Goal: Check status

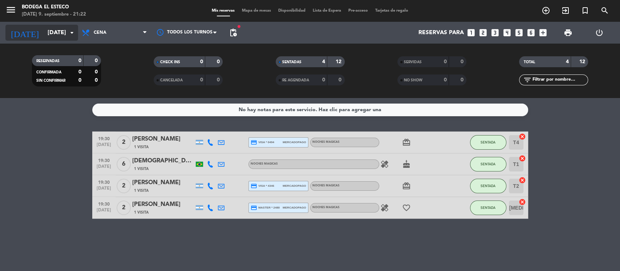
click at [66, 33] on input "[DATE]" at bounding box center [82, 33] width 77 height 14
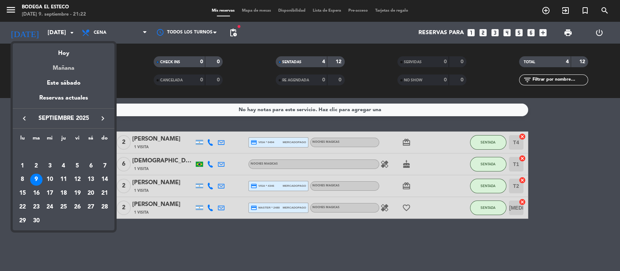
click at [69, 69] on div "Mañana" at bounding box center [64, 65] width 102 height 15
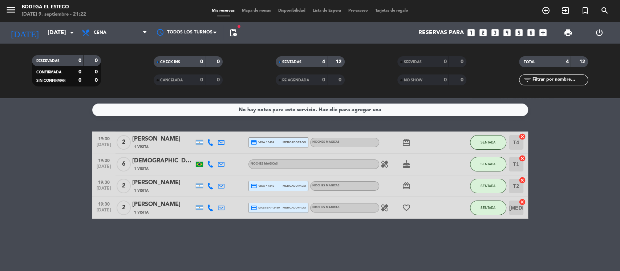
type input "[DATE]"
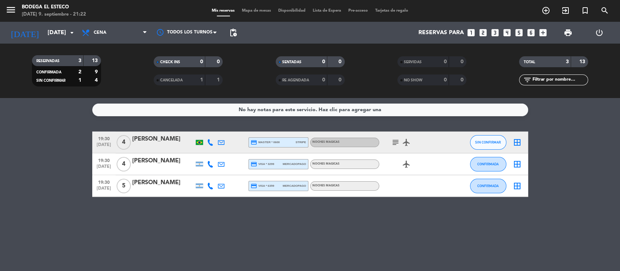
click at [239, 33] on span "pending_actions" at bounding box center [233, 32] width 15 height 15
click at [235, 33] on span "pending_actions" at bounding box center [233, 32] width 9 height 9
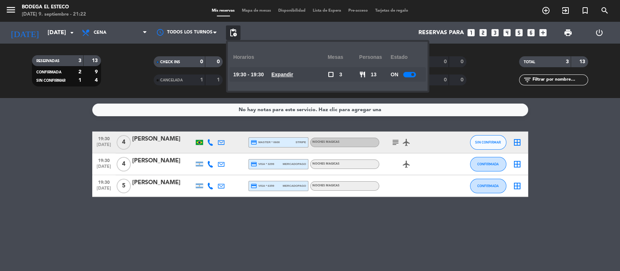
click at [409, 74] on div at bounding box center [409, 74] width 13 height 5
click at [68, 163] on bookings-row "19:30 [DATE] 4 [PERSON_NAME] credit_card master * 0600 stripe NOCHES MAGICAS su…" at bounding box center [310, 163] width 620 height 65
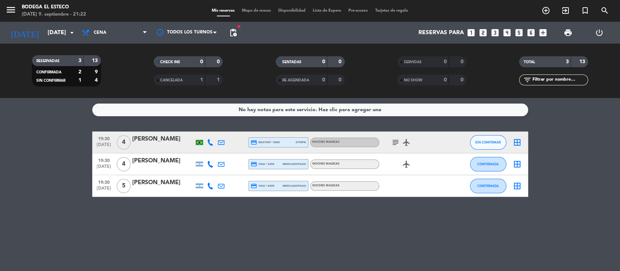
click at [394, 145] on icon "subject" at bounding box center [395, 142] width 9 height 9
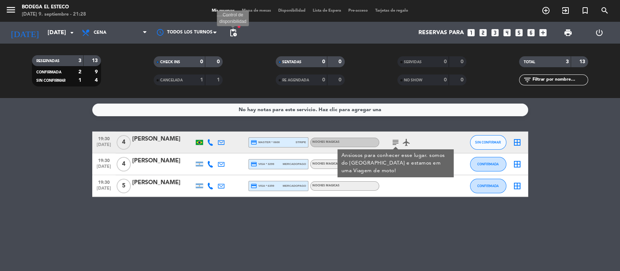
click at [232, 36] on span "pending_actions" at bounding box center [233, 32] width 9 height 9
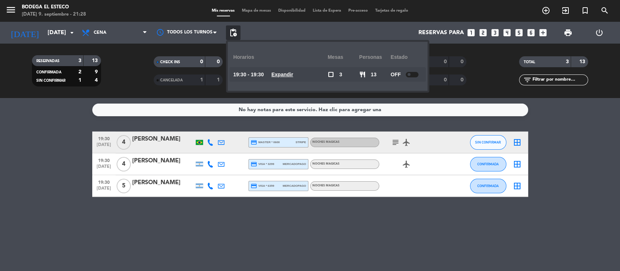
click at [10, 173] on bookings-row "19:30 [DATE] 4 [PERSON_NAME] credit_card master * 0600 stripe NOCHES MAGICAS su…" at bounding box center [310, 163] width 620 height 65
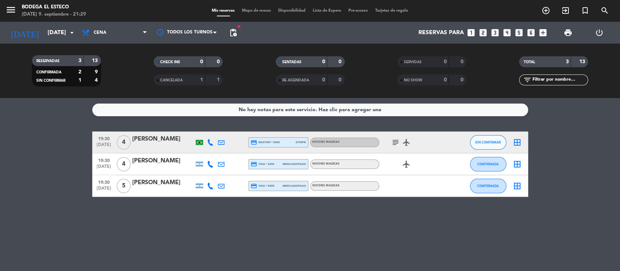
click at [396, 143] on icon "subject" at bounding box center [395, 142] width 9 height 9
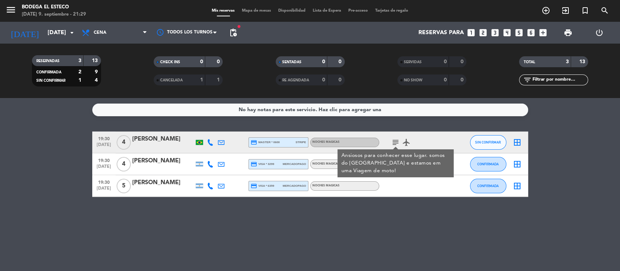
click at [63, 212] on div "No hay notas para este servicio. Haz clic para agregar una 19:30 [DATE] 4 [PERS…" at bounding box center [310, 184] width 620 height 173
